Goal: Information Seeking & Learning: Learn about a topic

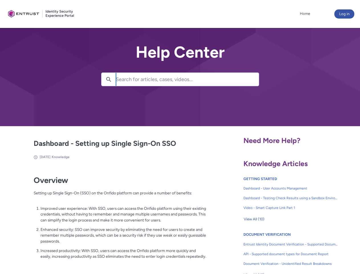
click at [109, 79] on lightning-primitive-icon "button" at bounding box center [108, 79] width 5 height 4
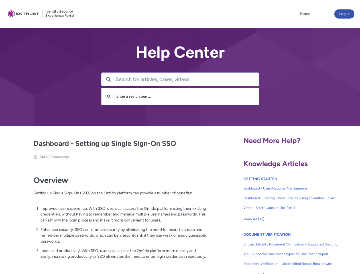
click at [109, 218] on p "Improved user experience: With SSO, users can access the Onfido platform using …" at bounding box center [123, 214] width 166 height 18
click at [254, 219] on span "View All (10)" at bounding box center [254, 219] width 21 height 9
click at [275, 249] on link "API - Supported document types for Document Report" at bounding box center [290, 254] width 95 height 10
